Goal: Find specific page/section: Find specific page/section

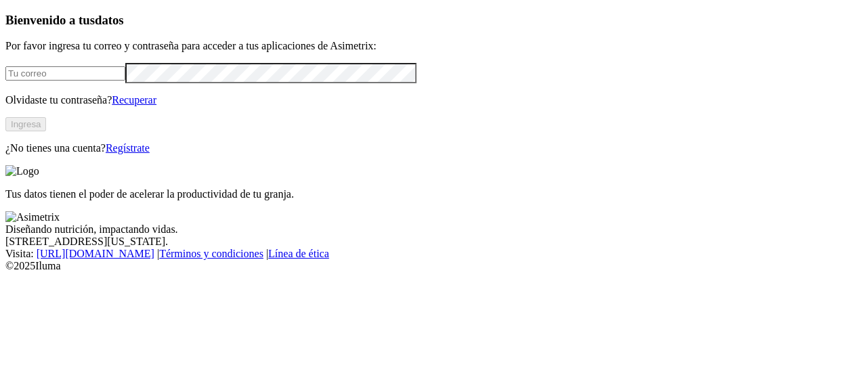
type input "[PERSON_NAME][EMAIL_ADDRESS][PERSON_NAME][DOMAIN_NAME]"
click at [46, 131] on button "Ingresa" at bounding box center [25, 124] width 41 height 14
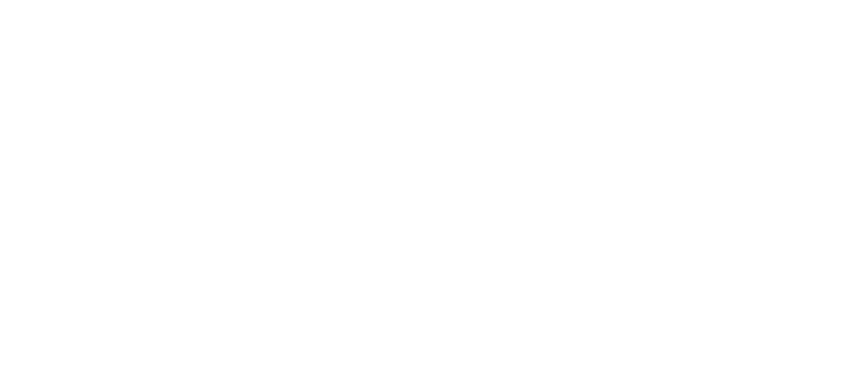
scroll to position [112, 0]
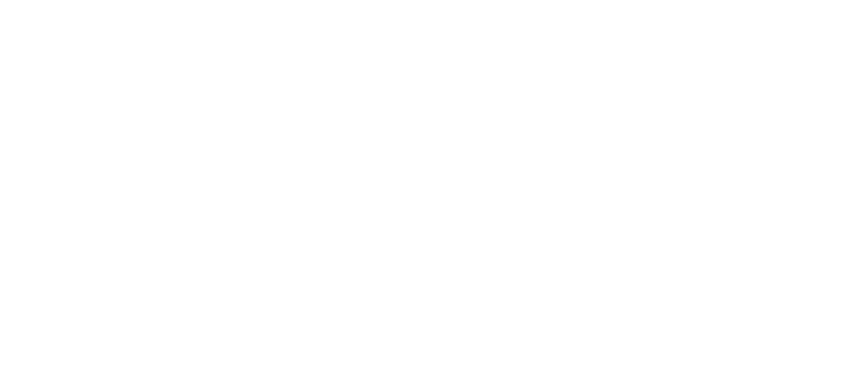
scroll to position [0, 0]
